Goal: Ask a question: Seek information or help from site administrators or community

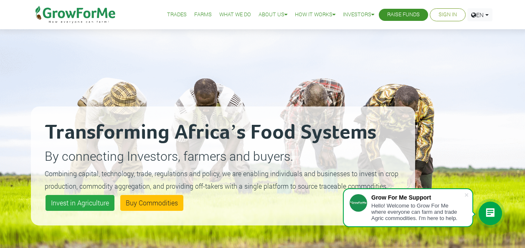
click at [489, 211] on icon at bounding box center [490, 213] width 10 height 10
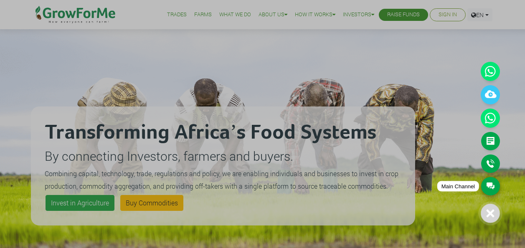
click at [492, 181] on link "Main Channel" at bounding box center [490, 186] width 19 height 18
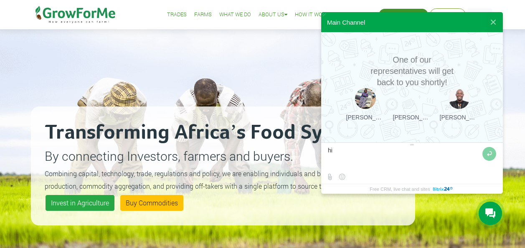
type textarea "h"
type textarea "Hi goood evening"
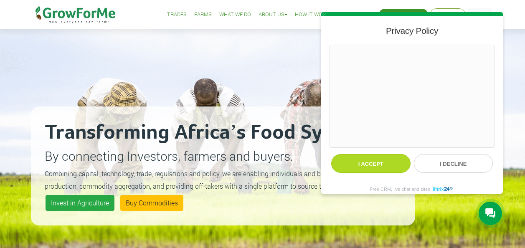
click at [365, 165] on button "I accept" at bounding box center [370, 163] width 79 height 19
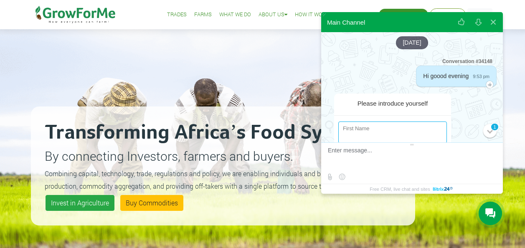
click at [377, 129] on input "string" at bounding box center [392, 132] width 109 height 22
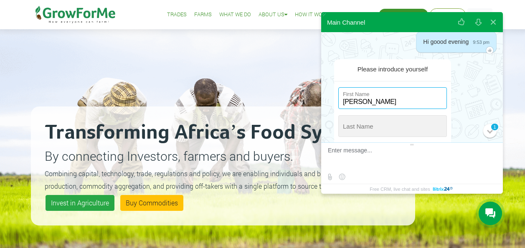
scroll to position [35, 0]
click at [360, 104] on input "string" at bounding box center [392, 97] width 109 height 22
click at [346, 101] on input "string" at bounding box center [392, 97] width 109 height 22
type input "victor"
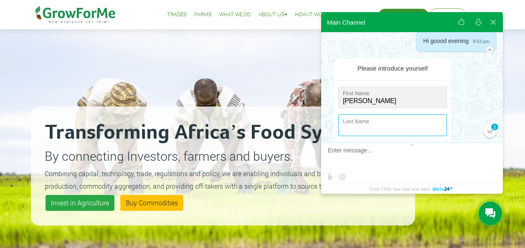
click at [358, 123] on input "string" at bounding box center [392, 125] width 109 height 22
type input "m"
type input "Mpah"
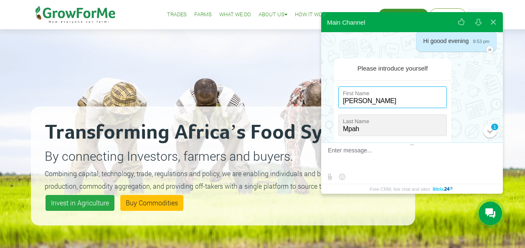
click at [359, 101] on input "string" at bounding box center [392, 97] width 109 height 22
type input "v"
type input "[PERSON_NAME]"
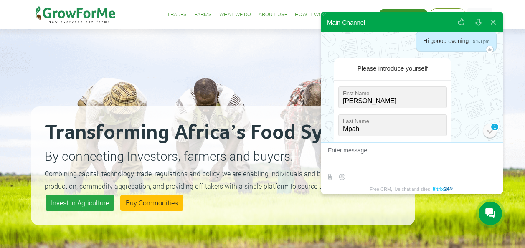
click at [492, 129] on div "1" at bounding box center [494, 127] width 8 height 8
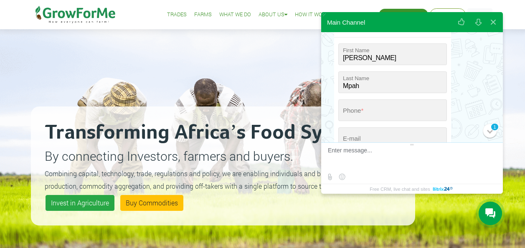
scroll to position [74, 0]
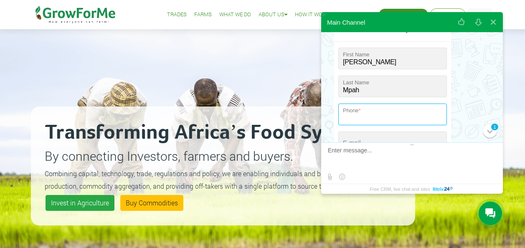
click at [374, 118] on input "tel" at bounding box center [392, 115] width 109 height 22
click at [350, 111] on input "+0 (54" at bounding box center [392, 115] width 109 height 22
click at [363, 119] on input "+0 (54" at bounding box center [392, 115] width 109 height 22
type input "+0 (547) 337-413"
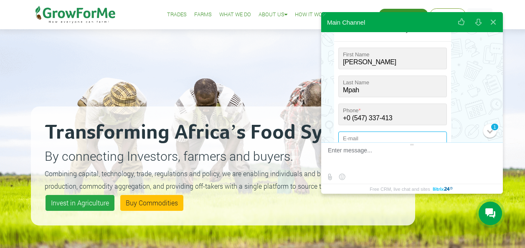
click at [362, 139] on input "email" at bounding box center [392, 143] width 109 height 22
click at [360, 135] on input "email" at bounding box center [392, 143] width 109 height 22
click at [360, 139] on input "email" at bounding box center [392, 143] width 109 height 22
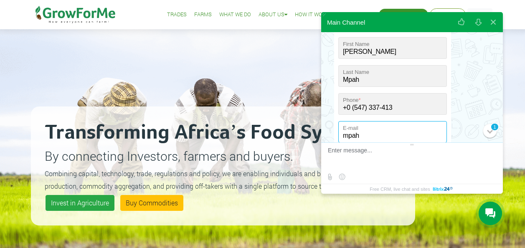
click at [393, 138] on input "mpah" at bounding box center [392, 132] width 109 height 22
drag, startPoint x: 427, startPoint y: 130, endPoint x: 393, endPoint y: 136, distance: 34.4
click at [393, 136] on input "mpah" at bounding box center [392, 132] width 109 height 22
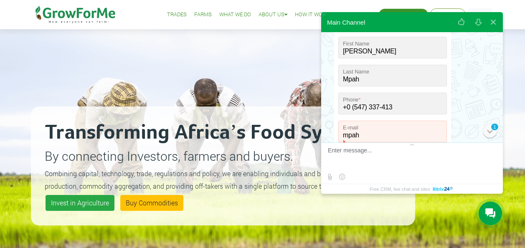
click at [489, 131] on div at bounding box center [490, 131] width 6 height 6
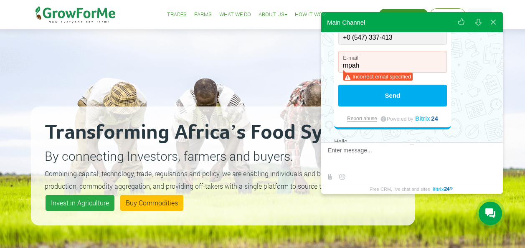
scroll to position [152, 0]
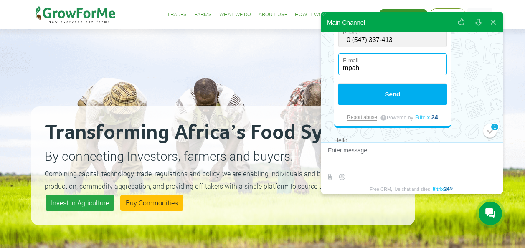
click at [360, 69] on input "mpah" at bounding box center [392, 64] width 109 height 22
click at [338, 84] on button "Send" at bounding box center [392, 95] width 109 height 22
click at [404, 68] on input "mpahvictor88@icloud.com" at bounding box center [392, 64] width 109 height 22
click at [427, 68] on input "[EMAIL_ADDRESS][DOMAIN_NAME]" at bounding box center [392, 64] width 109 height 22
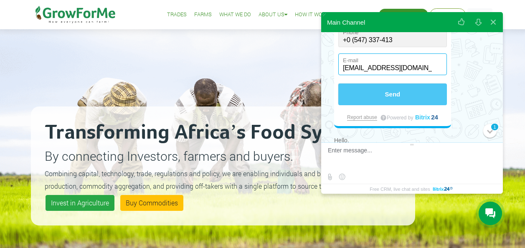
type input "[EMAIL_ADDRESS][DOMAIN_NAME]"
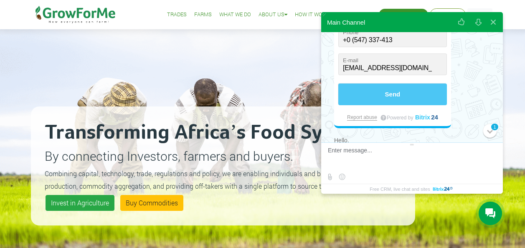
click at [398, 95] on button "Send" at bounding box center [392, 95] width 109 height 22
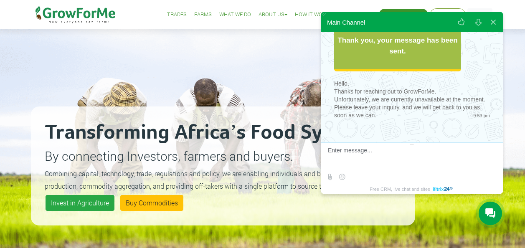
scroll to position [101, 0]
click at [367, 159] on textarea at bounding box center [411, 158] width 166 height 23
type textarea "p"
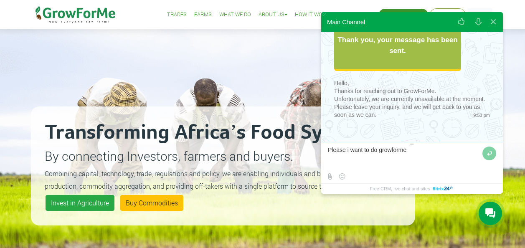
click at [415, 152] on textarea at bounding box center [404, 158] width 152 height 23
click at [326, 155] on div at bounding box center [412, 158] width 182 height 23
click at [327, 159] on div at bounding box center [412, 158] width 182 height 23
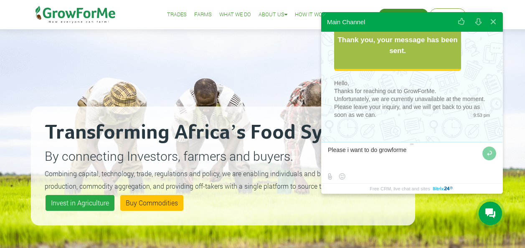
click at [327, 158] on div at bounding box center [412, 158] width 182 height 23
click at [411, 152] on textarea at bounding box center [404, 158] width 152 height 23
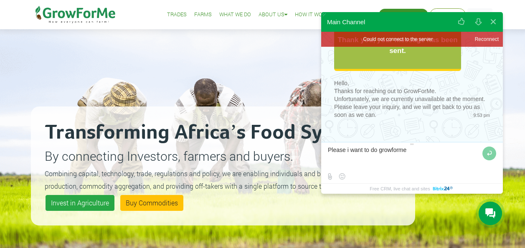
type textarea "Please i want to do growforme '"
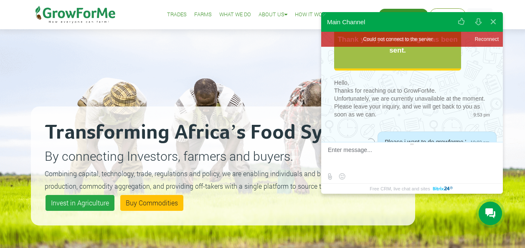
scroll to position [129, 0]
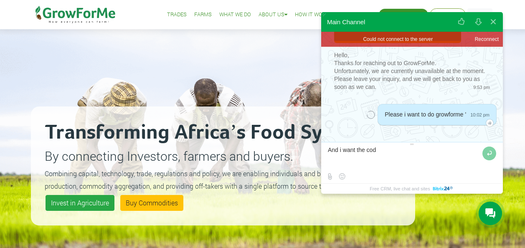
type textarea "And i want the code"
click at [494, 155] on button at bounding box center [489, 154] width 14 height 14
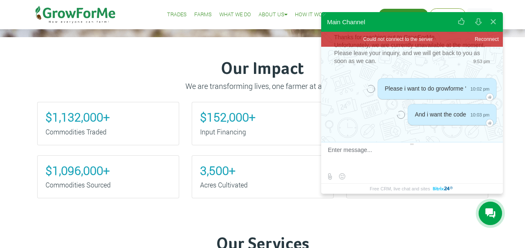
scroll to position [271, 0]
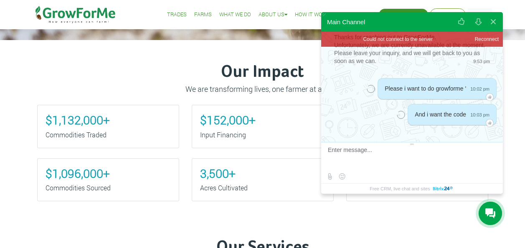
click at [281, 122] on h3 "$152,000+" at bounding box center [262, 120] width 125 height 14
click at [483, 36] on span "Reconnect" at bounding box center [487, 39] width 32 height 7
click at [481, 40] on span "Reconnect" at bounding box center [487, 39] width 32 height 7
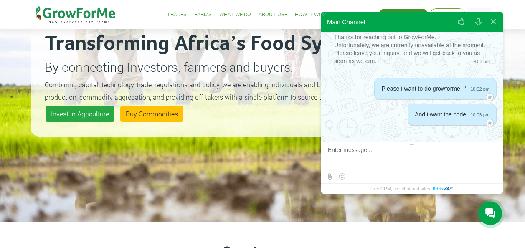
scroll to position [89, 0]
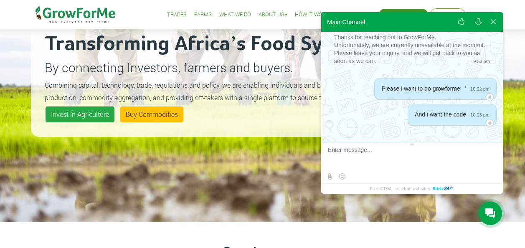
click at [290, 96] on small "Combining capital, technology, trade, regulations and policy, we are enabling i…" at bounding box center [222, 91] width 354 height 21
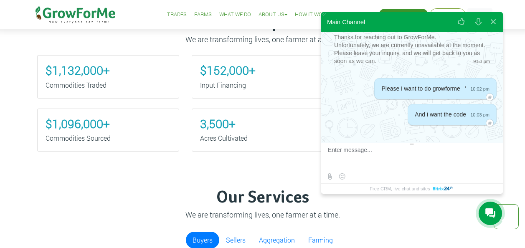
scroll to position [317, 0]
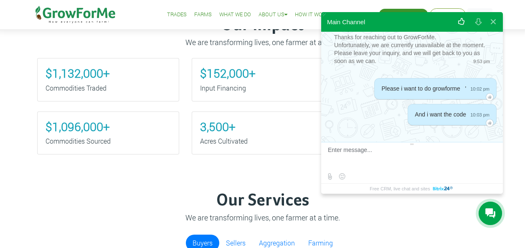
click at [458, 21] on button at bounding box center [461, 22] width 15 height 20
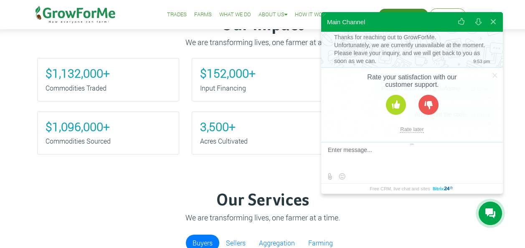
click at [397, 107] on button at bounding box center [396, 105] width 20 height 20
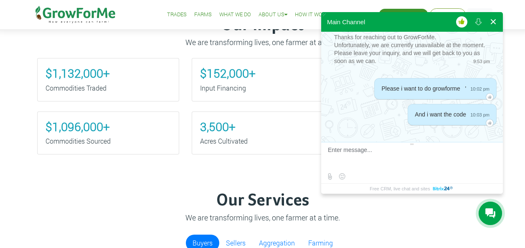
click at [495, 19] on button at bounding box center [493, 22] width 15 height 20
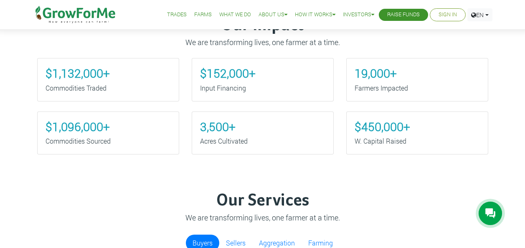
click at [488, 215] on icon at bounding box center [490, 213] width 10 height 10
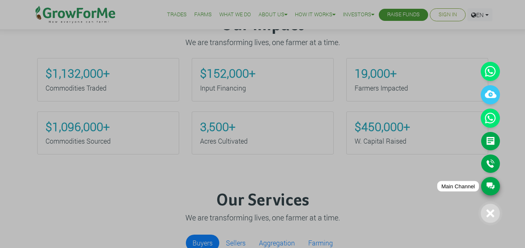
click at [485, 183] on link "Main Channel" at bounding box center [490, 186] width 19 height 18
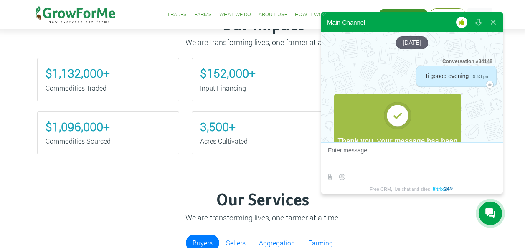
scroll to position [155, 0]
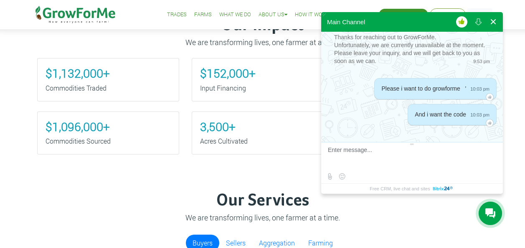
click at [492, 19] on button at bounding box center [493, 22] width 15 height 20
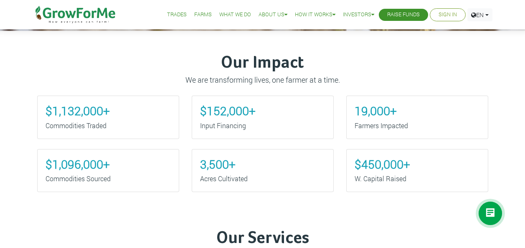
scroll to position [280, 0]
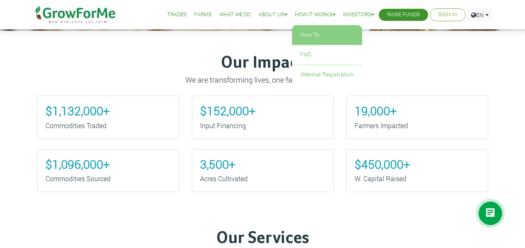
click at [316, 29] on link "How To" at bounding box center [327, 34] width 70 height 19
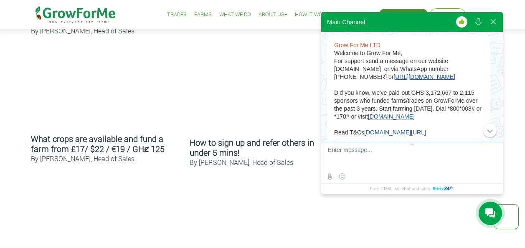
scroll to position [407, 0]
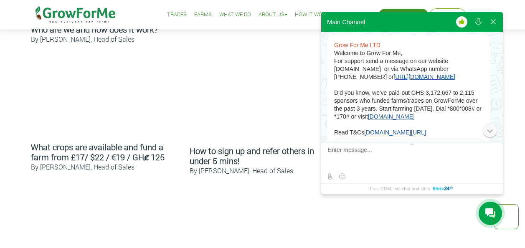
click at [491, 132] on div at bounding box center [490, 130] width 6 height 6
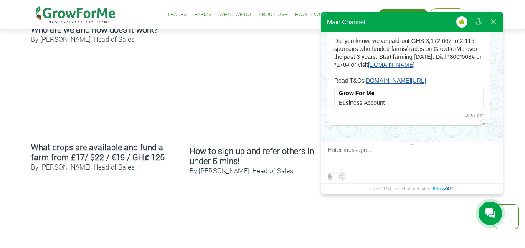
scroll to position [312, 0]
click at [415, 61] on link "[DOMAIN_NAME]" at bounding box center [391, 64] width 47 height 7
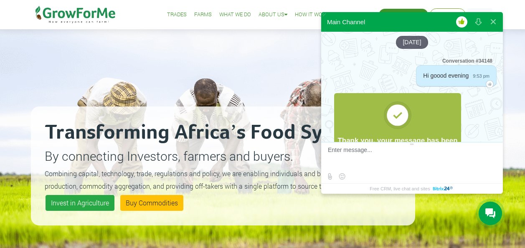
scroll to position [312, 0]
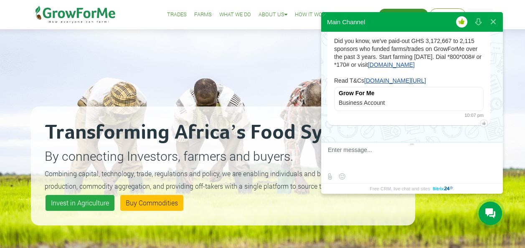
click at [338, 152] on textarea at bounding box center [411, 158] width 166 height 23
type textarea "d"
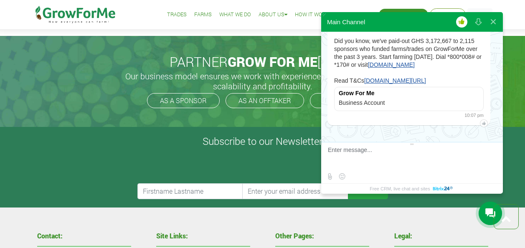
scroll to position [1768, 0]
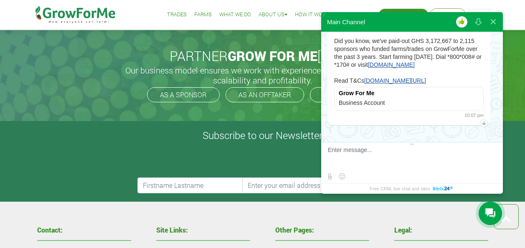
drag, startPoint x: 434, startPoint y: 182, endPoint x: 458, endPoint y: 173, distance: 26.0
click at [458, 173] on div at bounding box center [412, 177] width 182 height 13
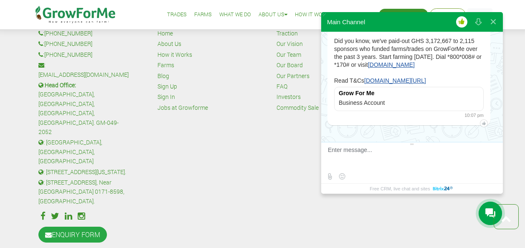
scroll to position [1997, 0]
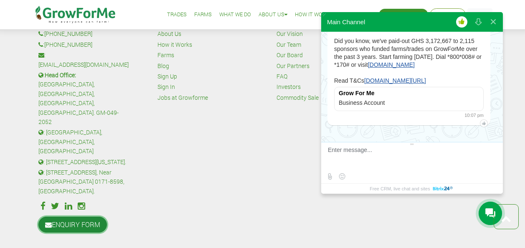
click at [80, 217] on link "ENQUIRY FORM" at bounding box center [72, 225] width 68 height 16
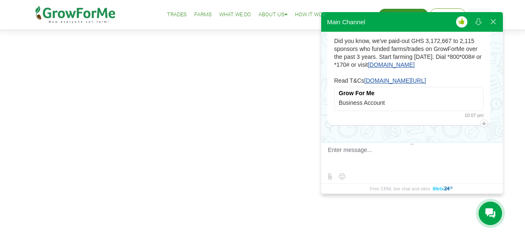
scroll to position [50, 0]
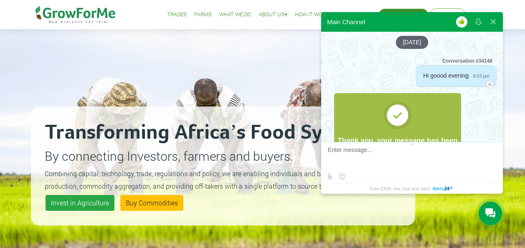
scroll to position [312, 0]
